Goal: Task Accomplishment & Management: Use online tool/utility

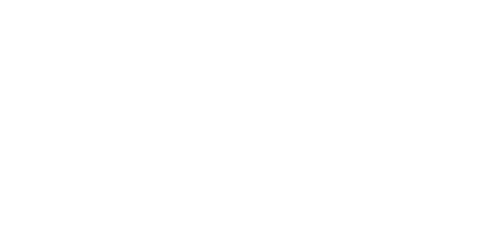
click at [71, 106] on div "Tracking" at bounding box center [60, 105] width 21 height 7
click at [332, 217] on button "button" at bounding box center [328, 217] width 10 height 10
type input "m"
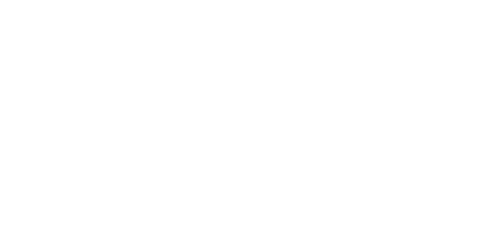
click at [243, 122] on button "Clock On" at bounding box center [222, 122] width 42 height 12
